Goal: Task Accomplishment & Management: Use online tool/utility

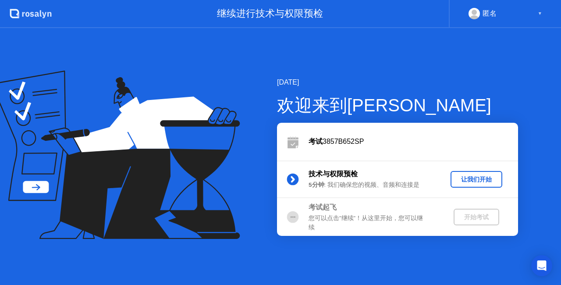
click at [464, 167] on div "技术与权限预检 5分钟 : 我们确保您的视频、音频和连接是 让我们开始" at bounding box center [397, 179] width 241 height 38
click at [467, 174] on button "让我们开始" at bounding box center [477, 179] width 52 height 17
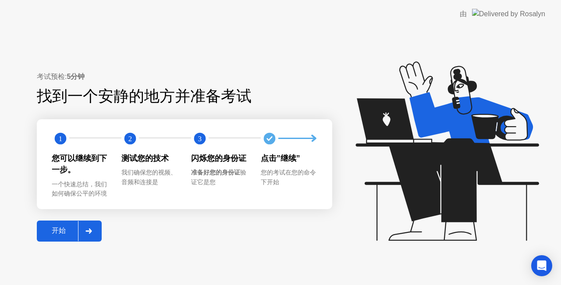
click at [71, 226] on div "开始" at bounding box center [58, 230] width 39 height 9
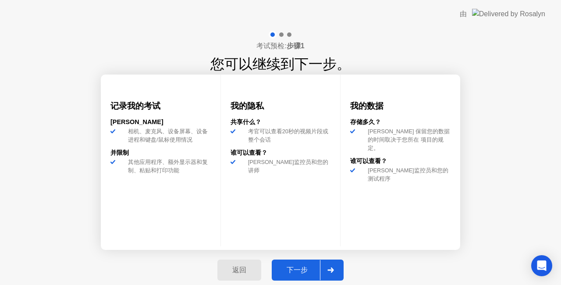
click at [310, 267] on div "下一步" at bounding box center [297, 270] width 46 height 9
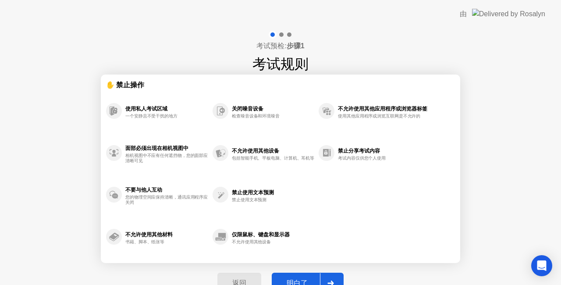
click at [309, 265] on div "返回 明白了" at bounding box center [280, 283] width 137 height 40
click at [305, 277] on button "明白了" at bounding box center [308, 283] width 72 height 21
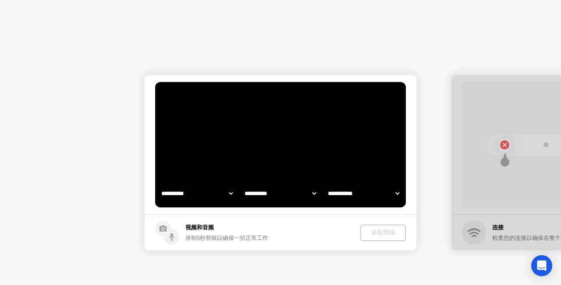
select select "**********"
select select "*******"
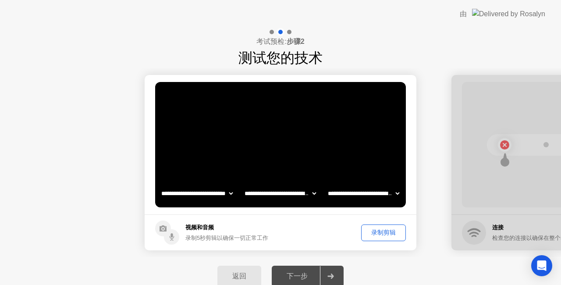
click at [325, 270] on div at bounding box center [330, 276] width 21 height 20
click at [331, 273] on div at bounding box center [330, 276] width 21 height 20
click at [250, 281] on button "返回" at bounding box center [239, 276] width 44 height 21
